Goal: Task Accomplishment & Management: Complete application form

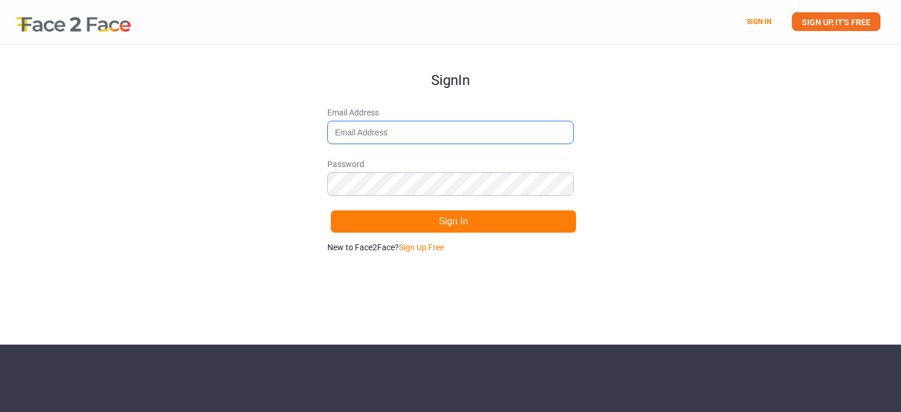
click at [401, 125] on input "Email Address" at bounding box center [450, 132] width 246 height 23
type input "[EMAIL_ADDRESS][DOMAIN_NAME]"
click at [413, 172] on label "Password" at bounding box center [450, 177] width 246 height 38
click at [423, 245] on link "Sign Up Free" at bounding box center [421, 247] width 45 height 9
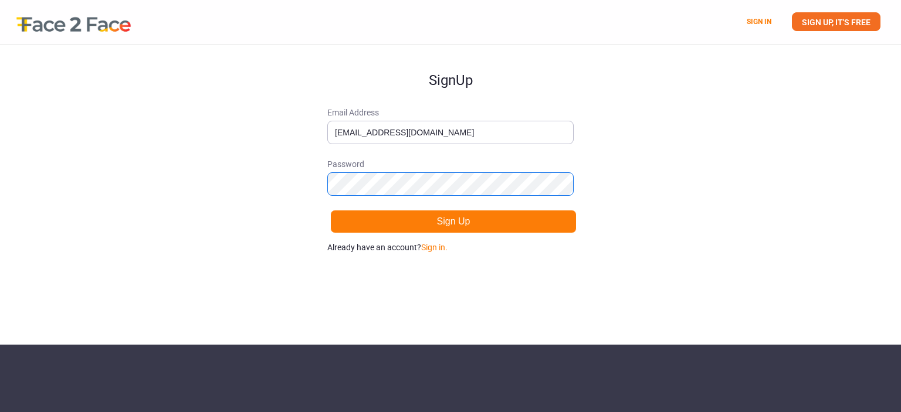
click at [330, 210] on button "Sign Up" at bounding box center [453, 221] width 246 height 23
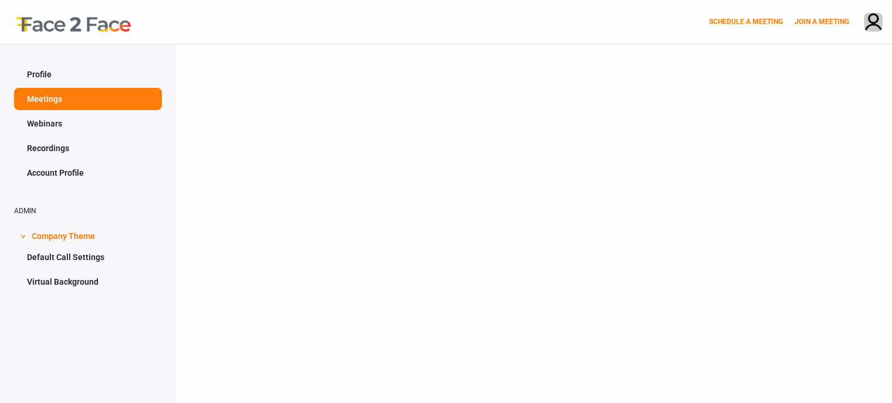
click at [74, 69] on link "Profile" at bounding box center [88, 74] width 148 height 22
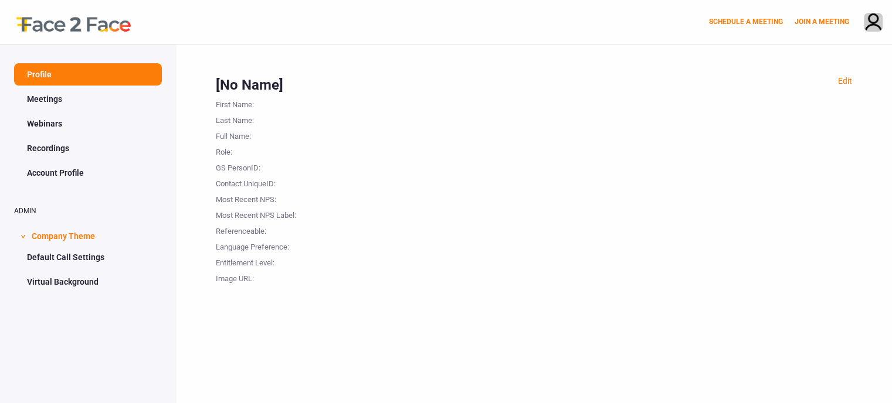
click at [74, 93] on link "Meetings" at bounding box center [88, 99] width 148 height 22
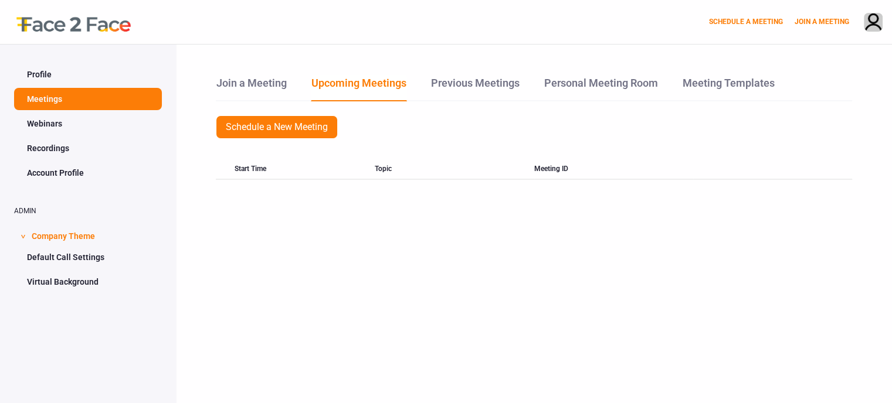
click at [72, 124] on link "Webinars" at bounding box center [88, 124] width 148 height 22
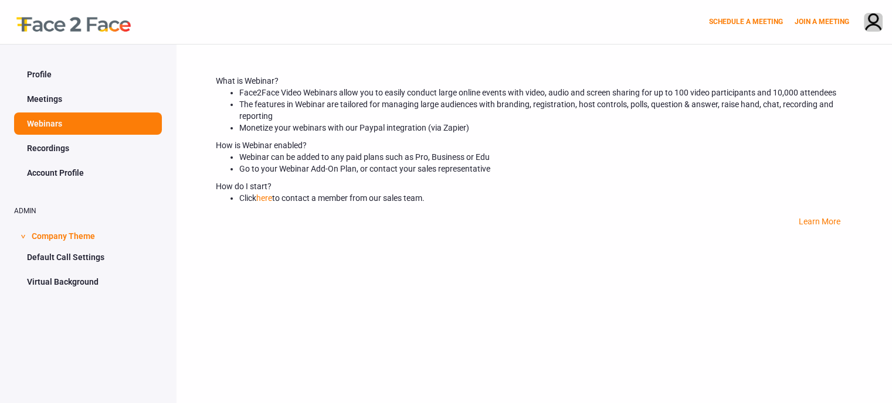
click at [52, 72] on link "Profile" at bounding box center [88, 74] width 148 height 22
